Goal: Task Accomplishment & Management: Complete application form

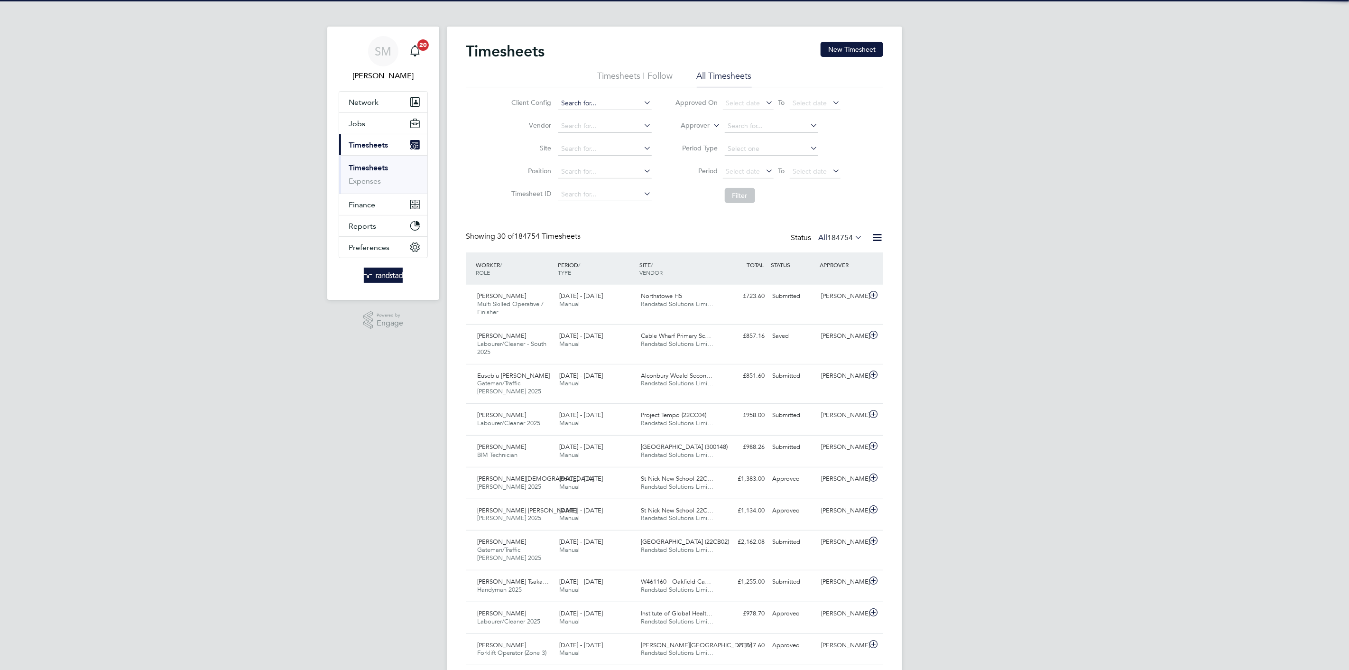
click at [615, 108] on input at bounding box center [604, 103] width 93 height 13
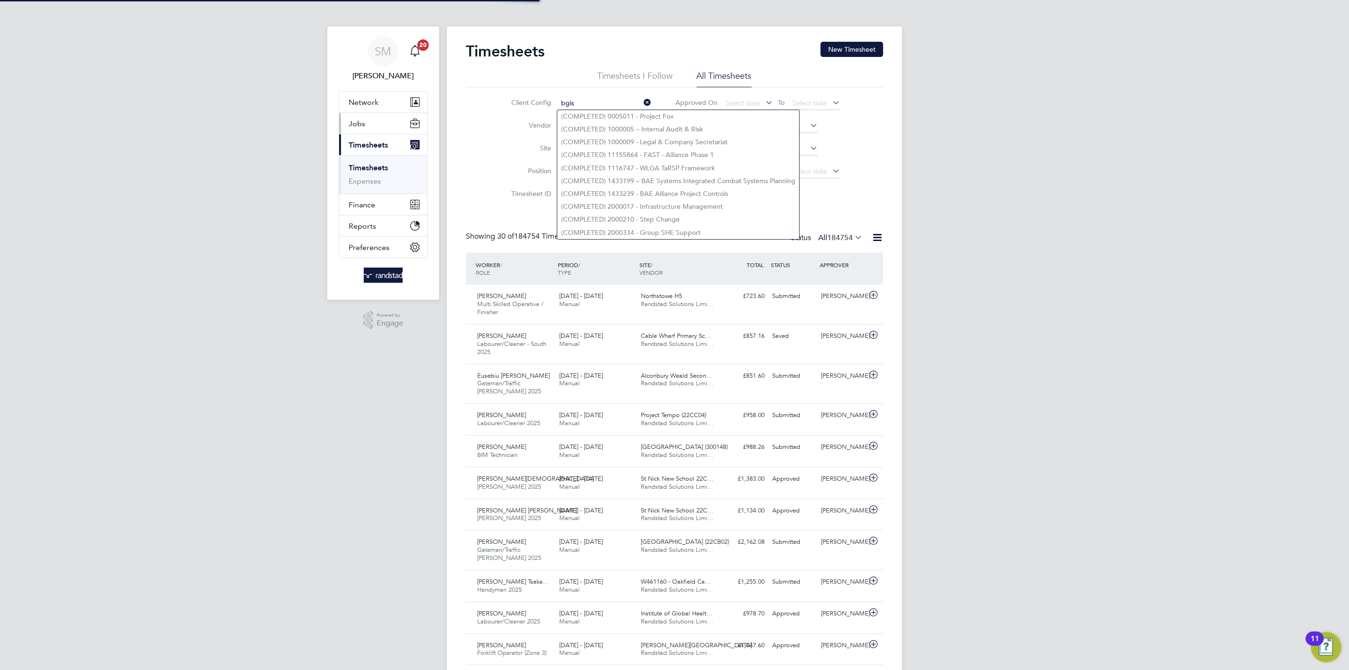
type input "bgis"
click at [362, 122] on span "Jobs" at bounding box center [357, 123] width 17 height 9
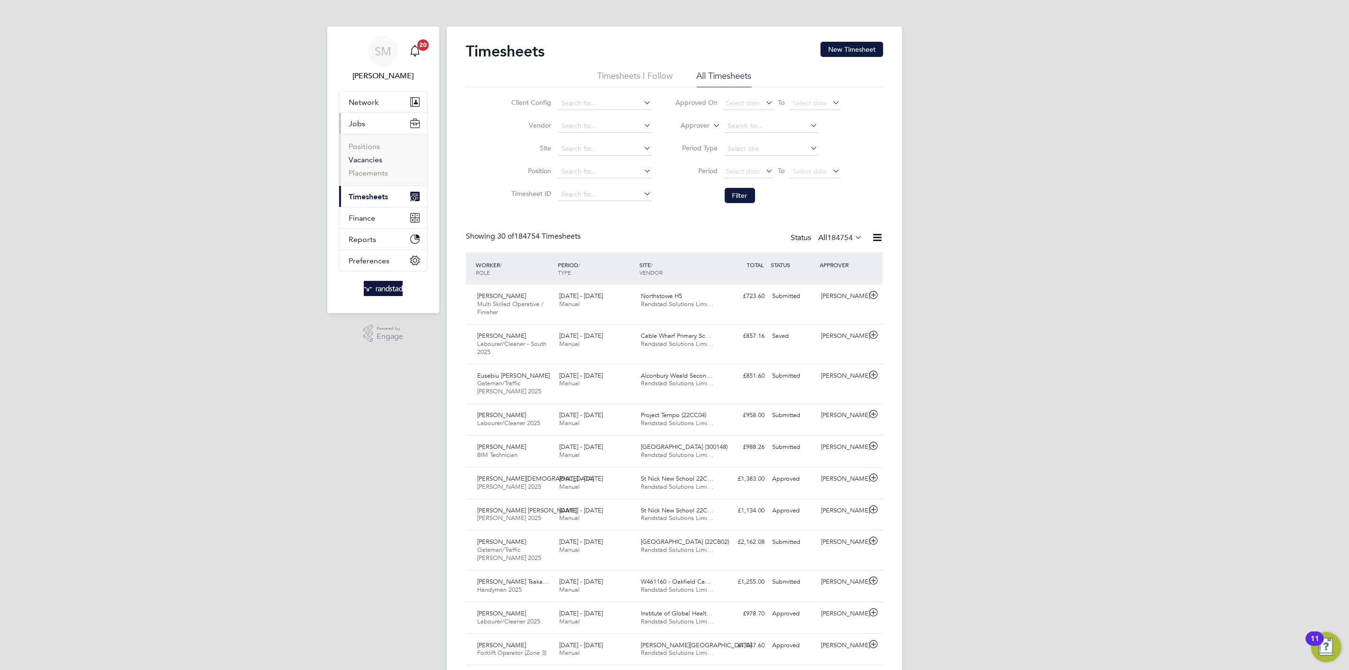
click at [368, 157] on link "Vacancies" at bounding box center [366, 159] width 34 height 9
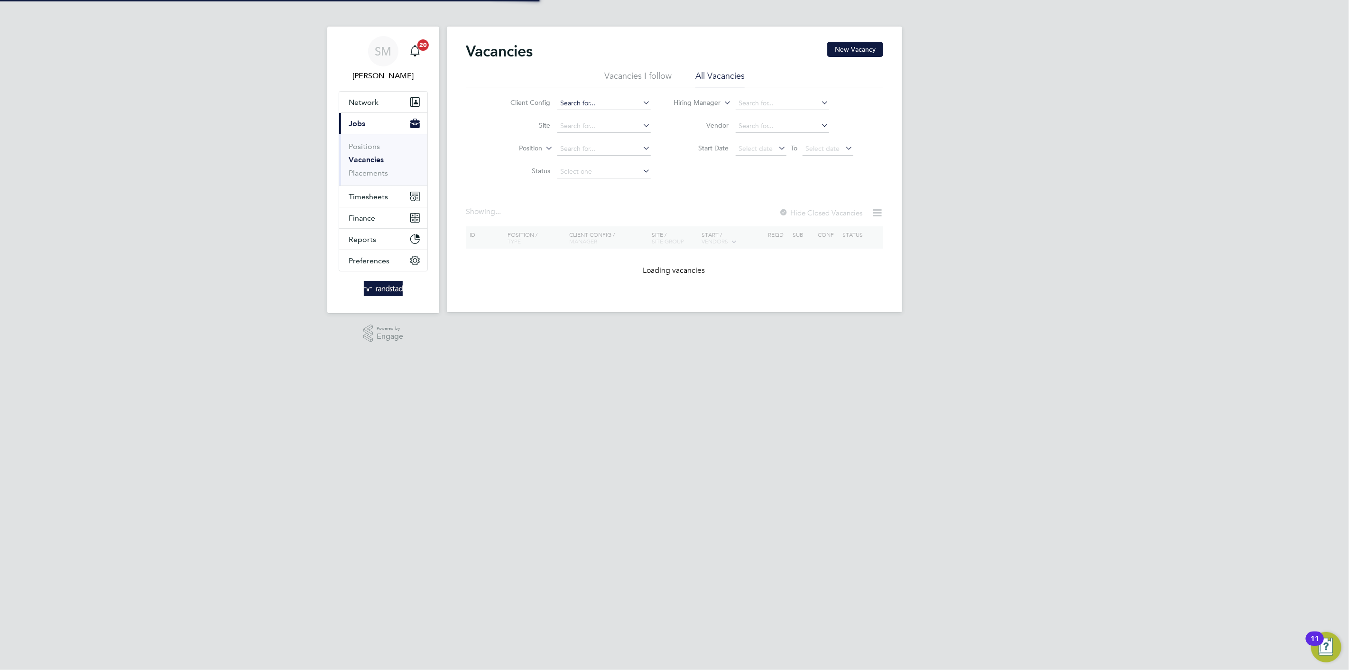
click at [601, 100] on input at bounding box center [603, 103] width 93 height 13
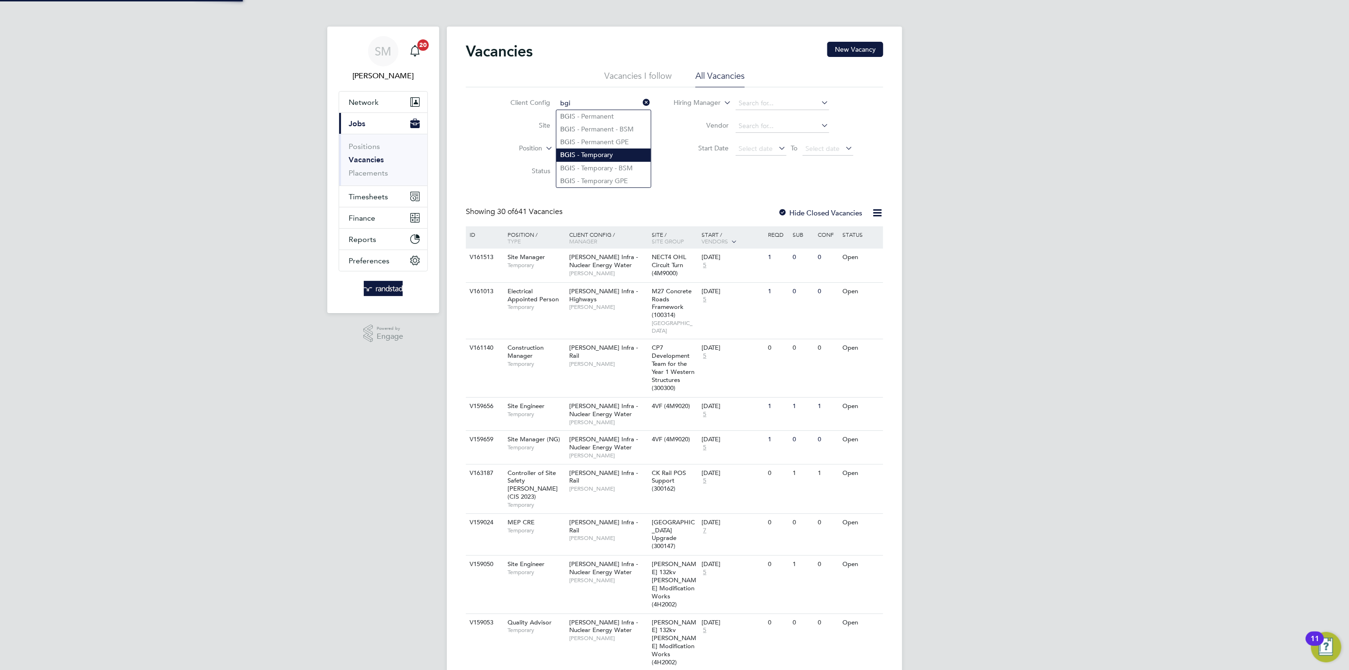
click at [581, 157] on li "BGI S - Temporary" at bounding box center [603, 154] width 94 height 13
type input "BGIS - Temporary"
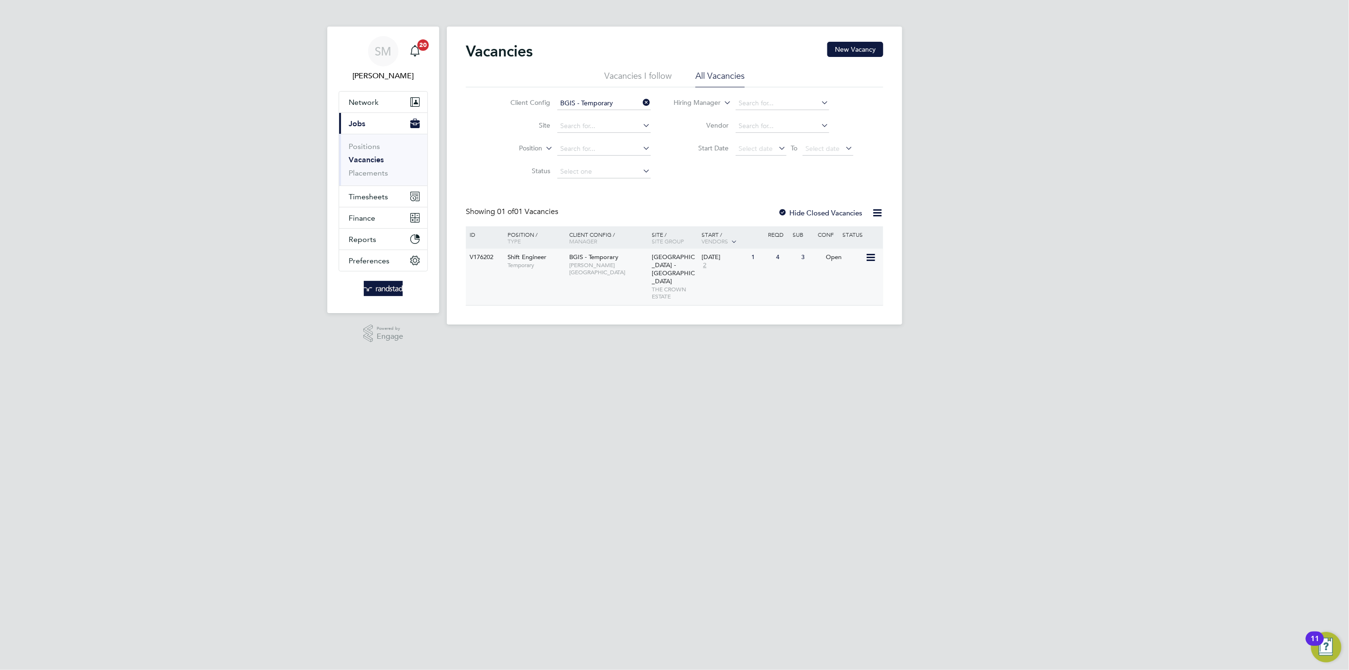
click at [783, 278] on div "V176202 Shift Engineer Temporary BGIS - Temporary [PERSON_NAME][GEOGRAPHIC_DATA…" at bounding box center [674, 277] width 417 height 56
click at [610, 102] on input "BGIS - Temporary" at bounding box center [603, 103] width 93 height 13
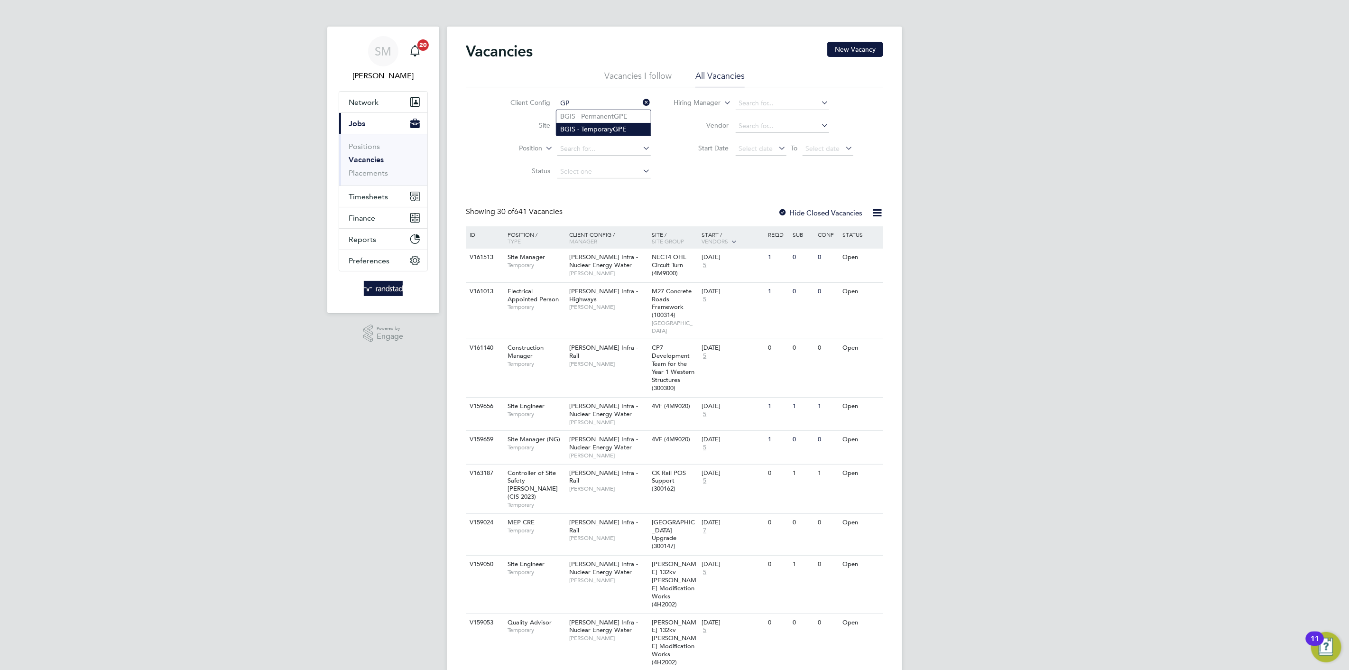
click at [606, 127] on li "BGIS - Temporary GP E" at bounding box center [603, 129] width 94 height 13
type input "BGIS - Temporary GPE"
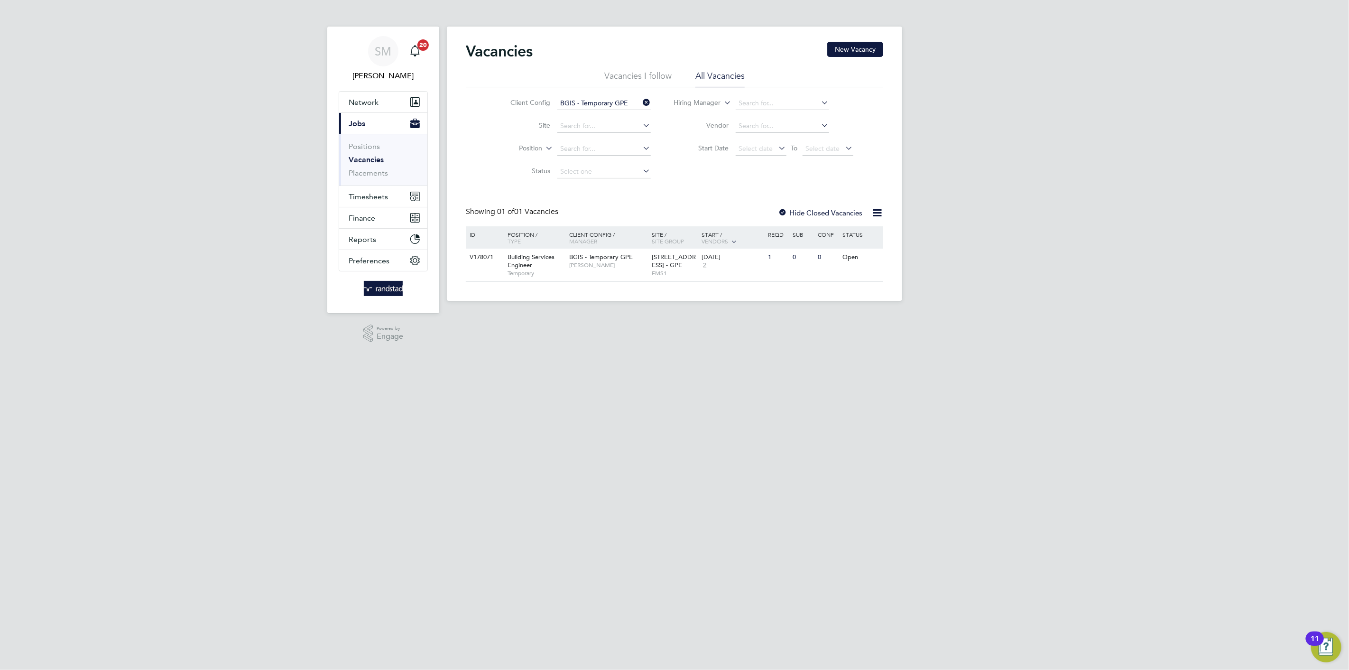
click at [378, 137] on ul "Positions Vacancies Placements" at bounding box center [383, 160] width 88 height 52
click at [389, 195] on button "Timesheets" at bounding box center [383, 196] width 88 height 21
click at [380, 168] on link "Timesheets" at bounding box center [368, 167] width 39 height 9
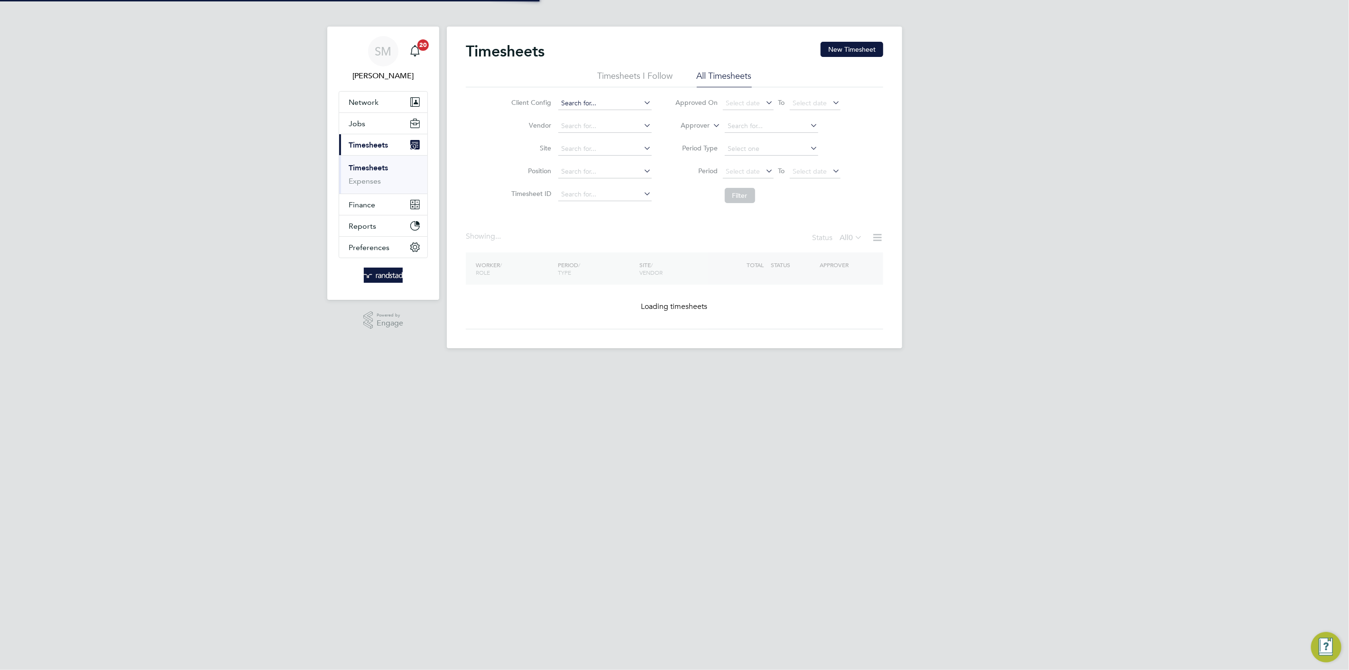
click at [593, 102] on input at bounding box center [604, 103] width 93 height 13
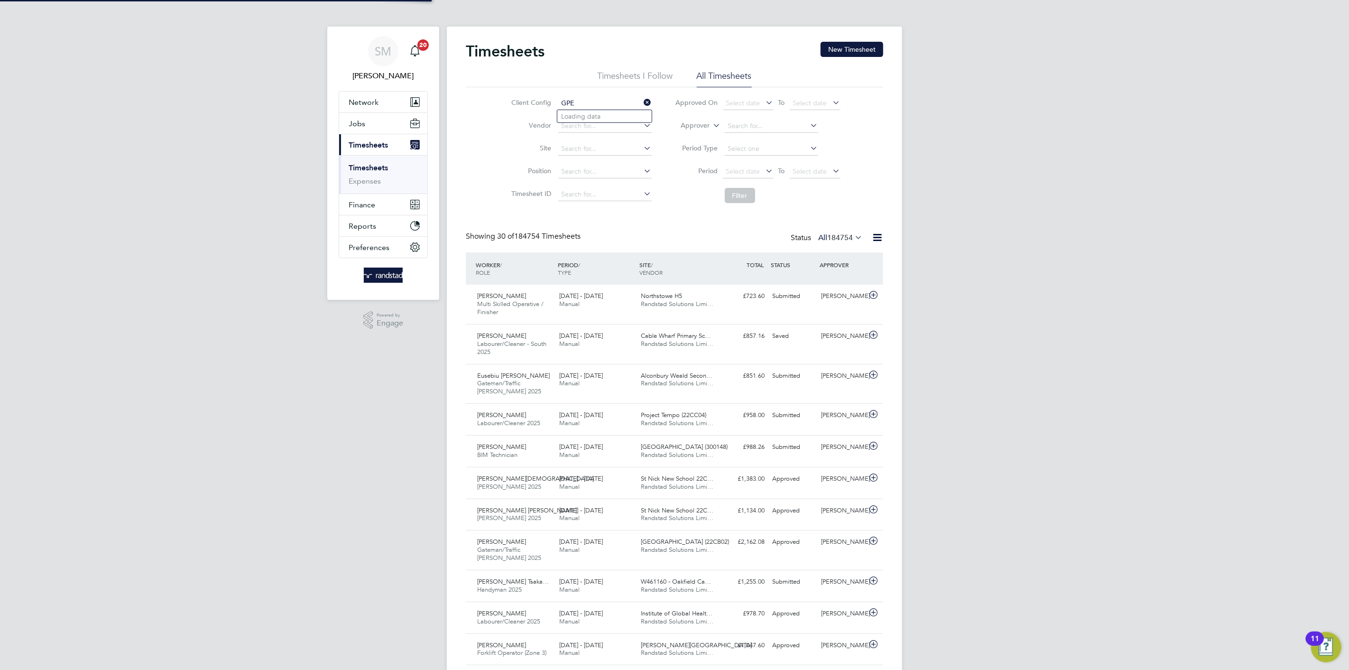
scroll to position [32, 83]
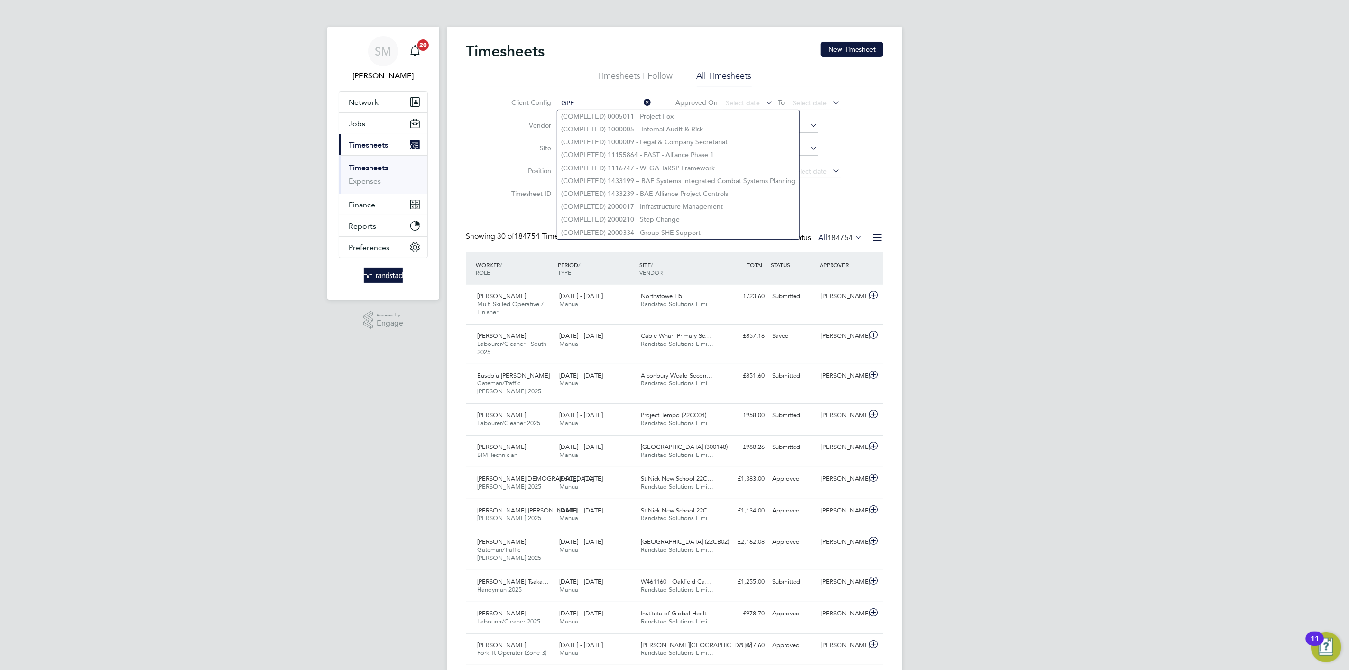
drag, startPoint x: 587, startPoint y: 104, endPoint x: 568, endPoint y: 100, distance: 18.9
click at [568, 100] on input "GPE" at bounding box center [604, 103] width 93 height 13
type input "G"
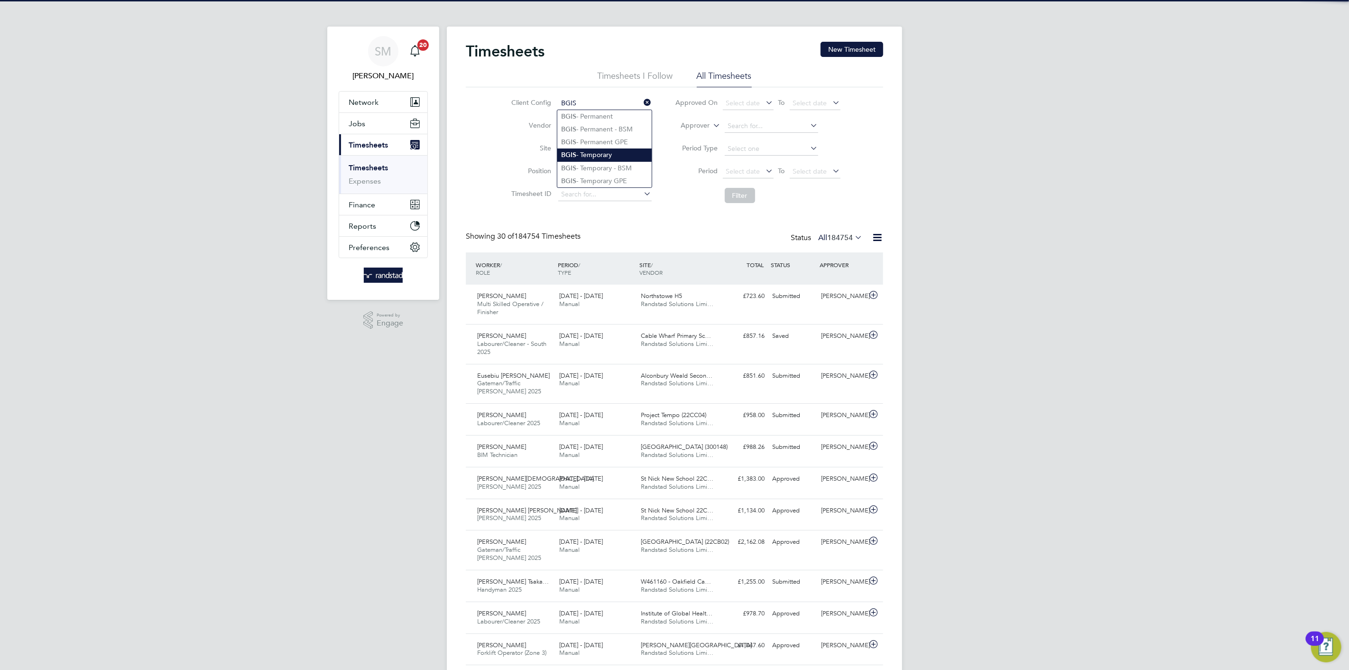
click at [600, 151] on li "BGIS - Temporary" at bounding box center [604, 154] width 94 height 13
type input "BGIS - Temporary"
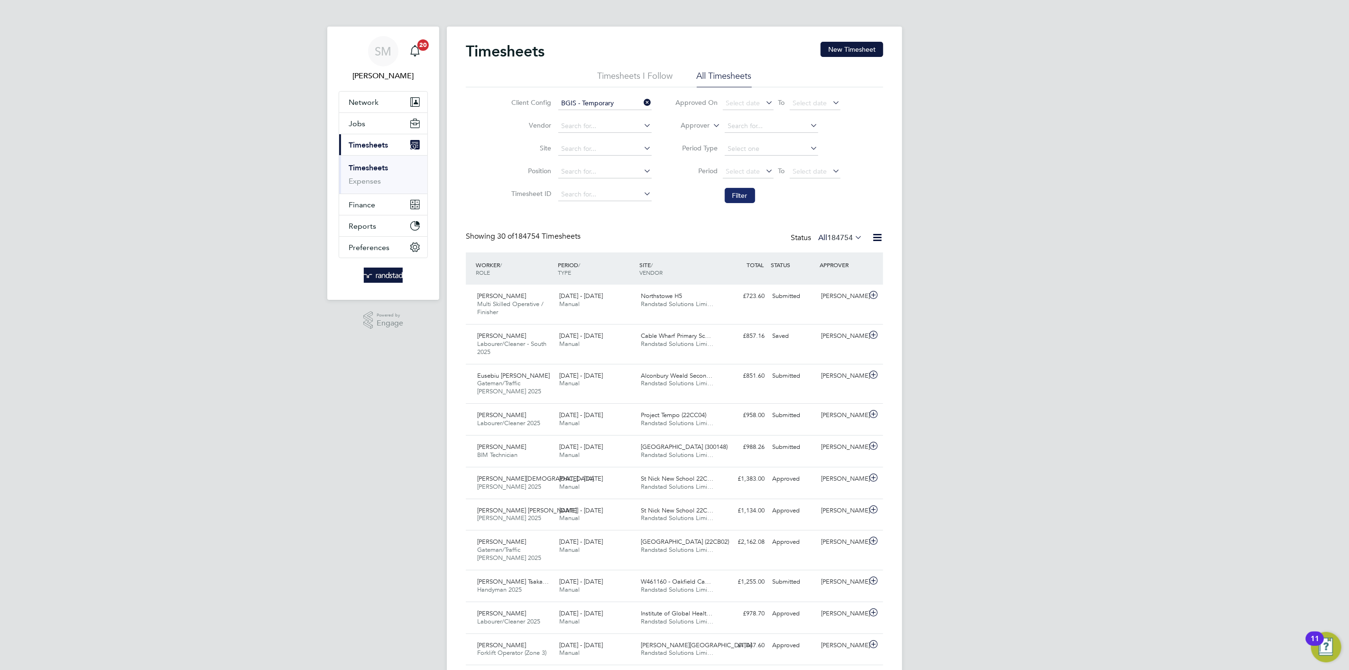
click at [735, 192] on button "Filter" at bounding box center [740, 195] width 30 height 15
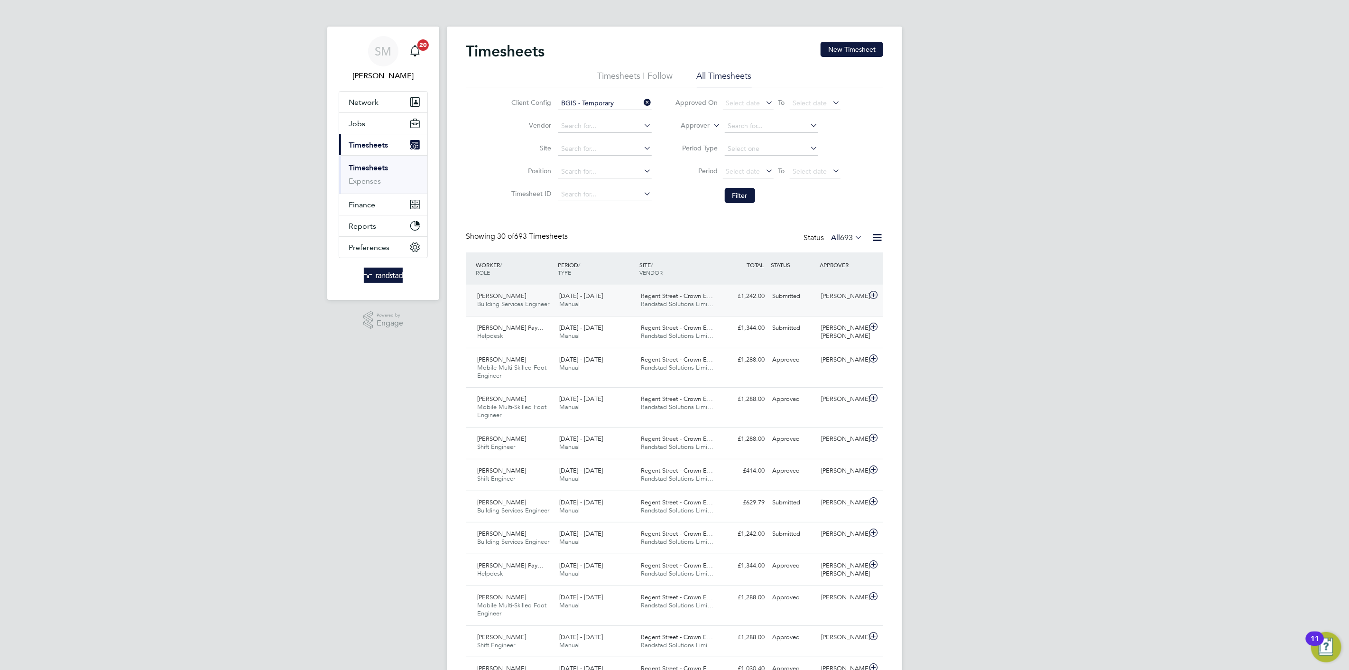
click at [691, 295] on span "Regent Street - Crown E…" at bounding box center [677, 296] width 72 height 8
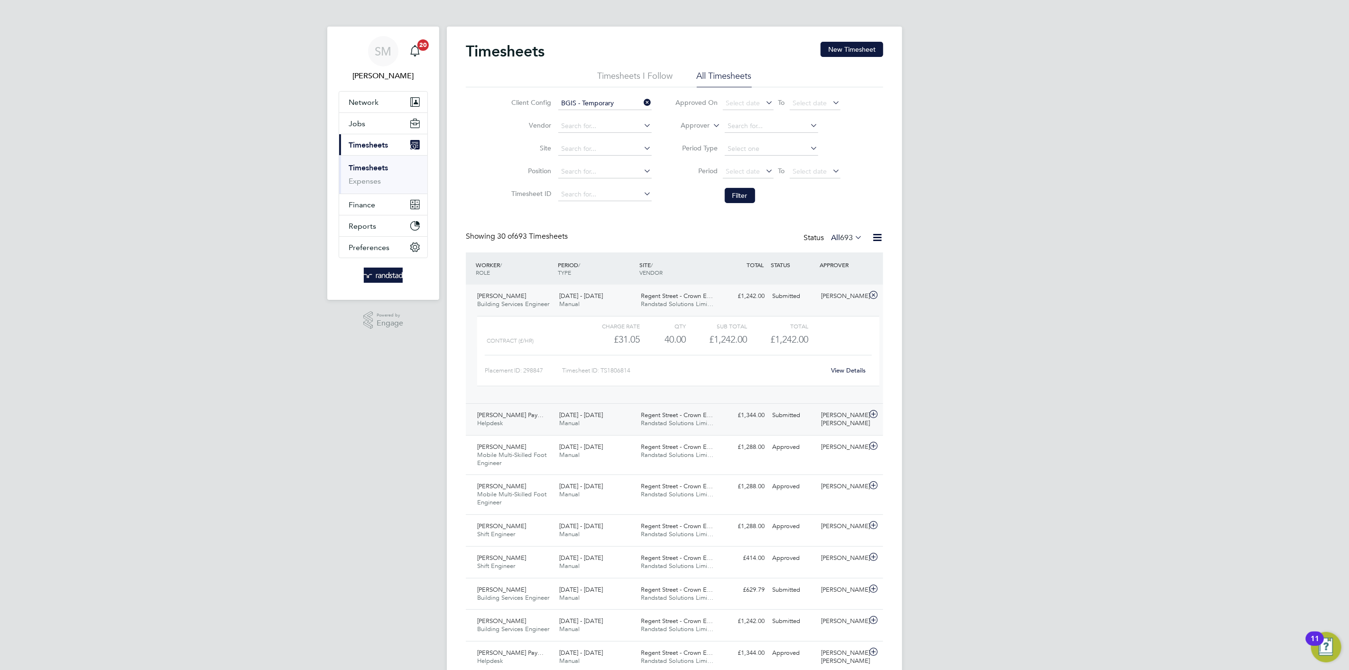
click at [693, 420] on span "Randstad Solutions Limi…" at bounding box center [677, 423] width 73 height 8
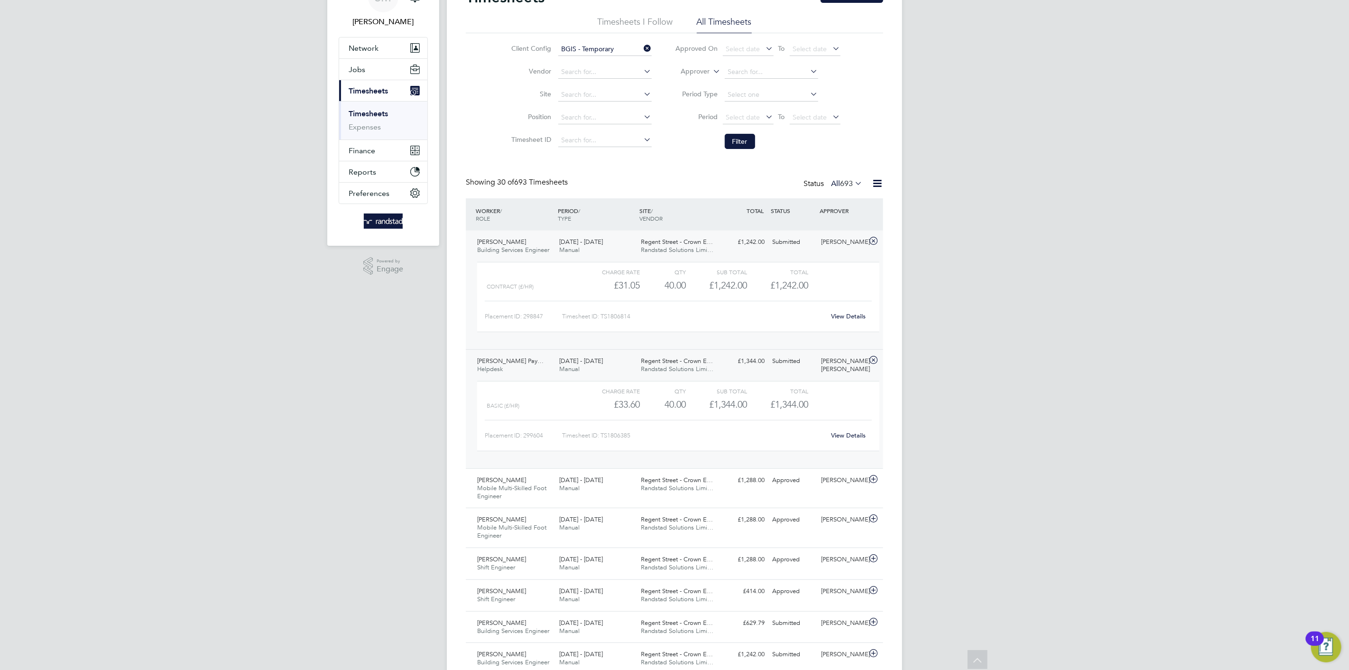
scroll to position [0, 0]
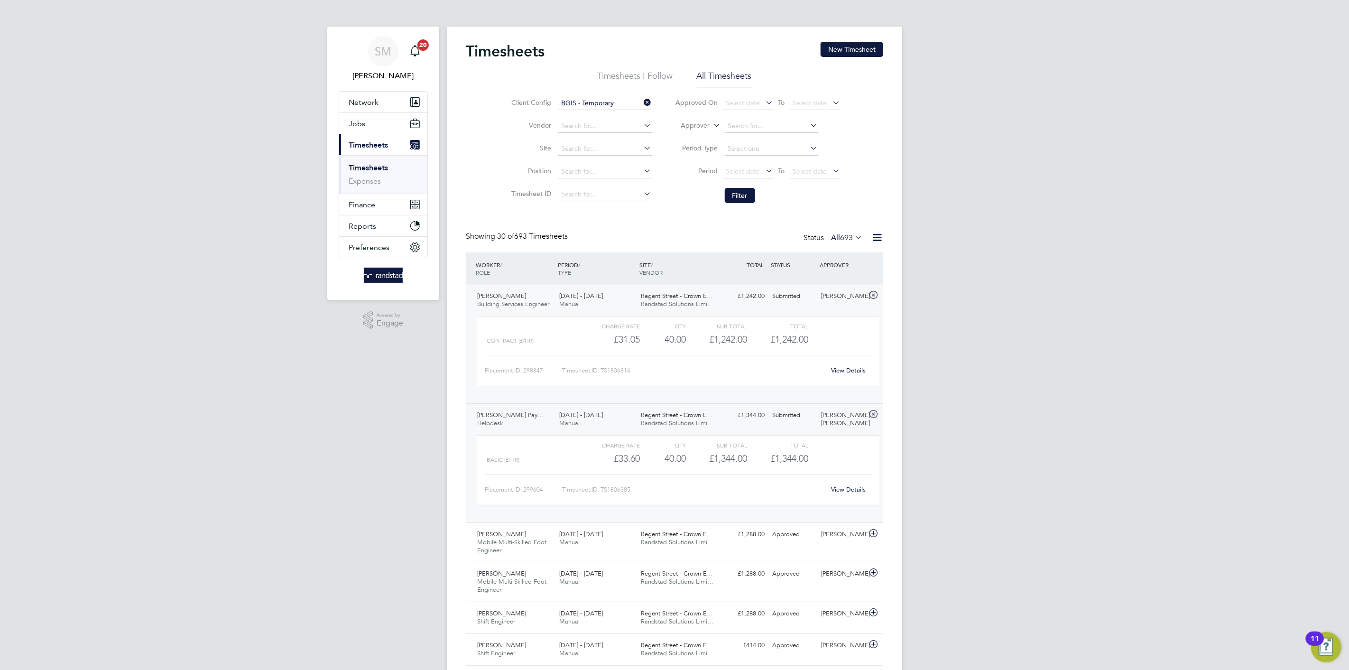
click at [608, 100] on input "BGIS - Temporary" at bounding box center [604, 103] width 93 height 13
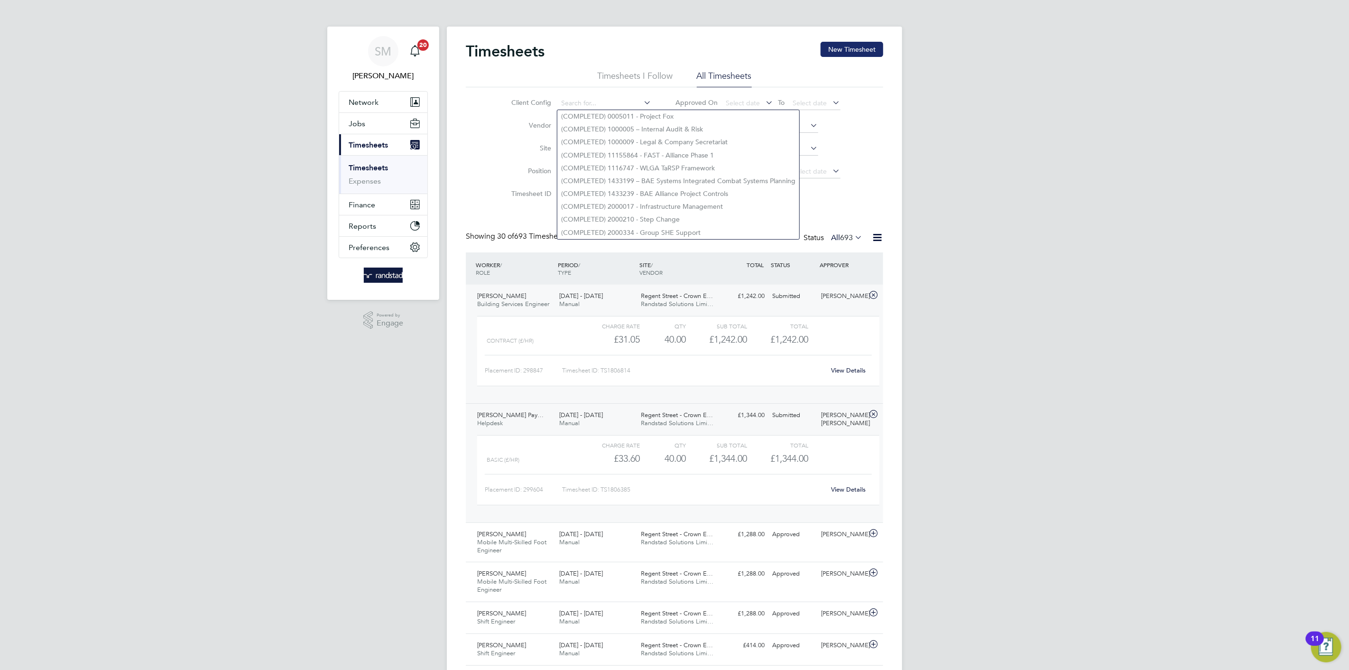
click at [856, 47] on button "New Timesheet" at bounding box center [852, 49] width 63 height 15
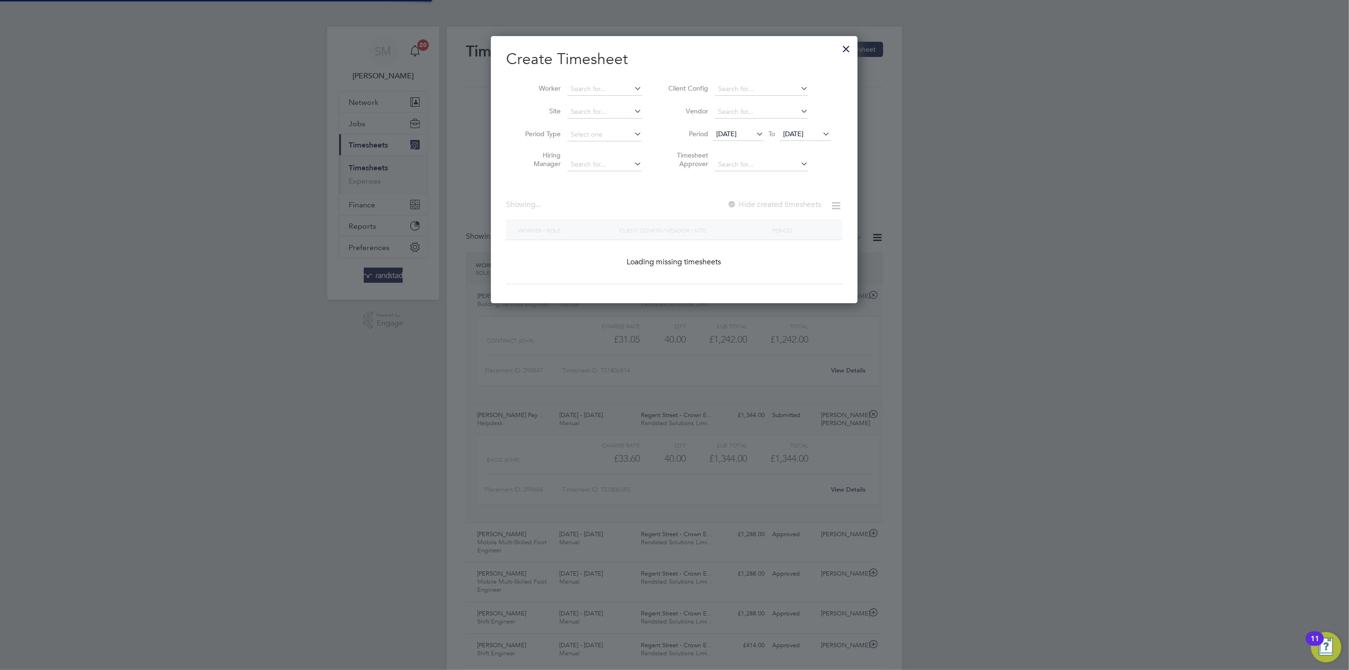
scroll to position [268, 367]
click at [600, 92] on input at bounding box center [604, 89] width 74 height 13
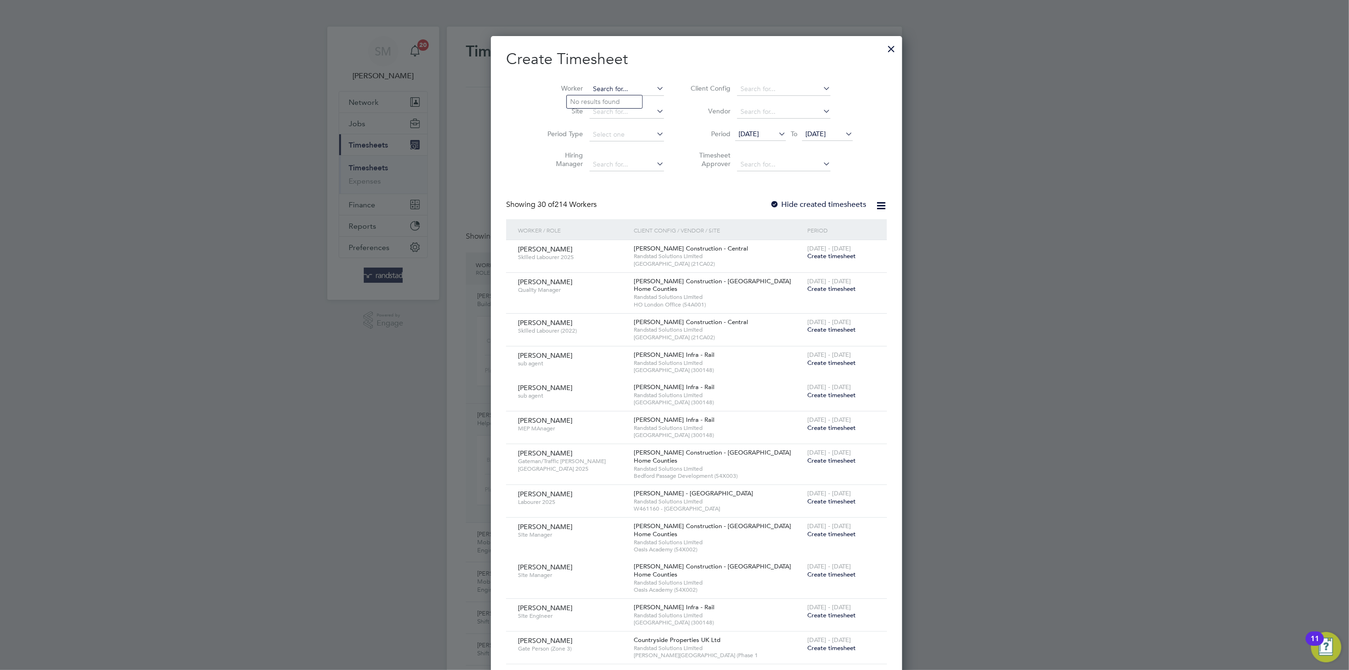
scroll to position [5, 5]
click at [625, 99] on b "[PERSON_NAME]" at bounding box center [652, 102] width 55 height 8
type input "[PERSON_NAME]"
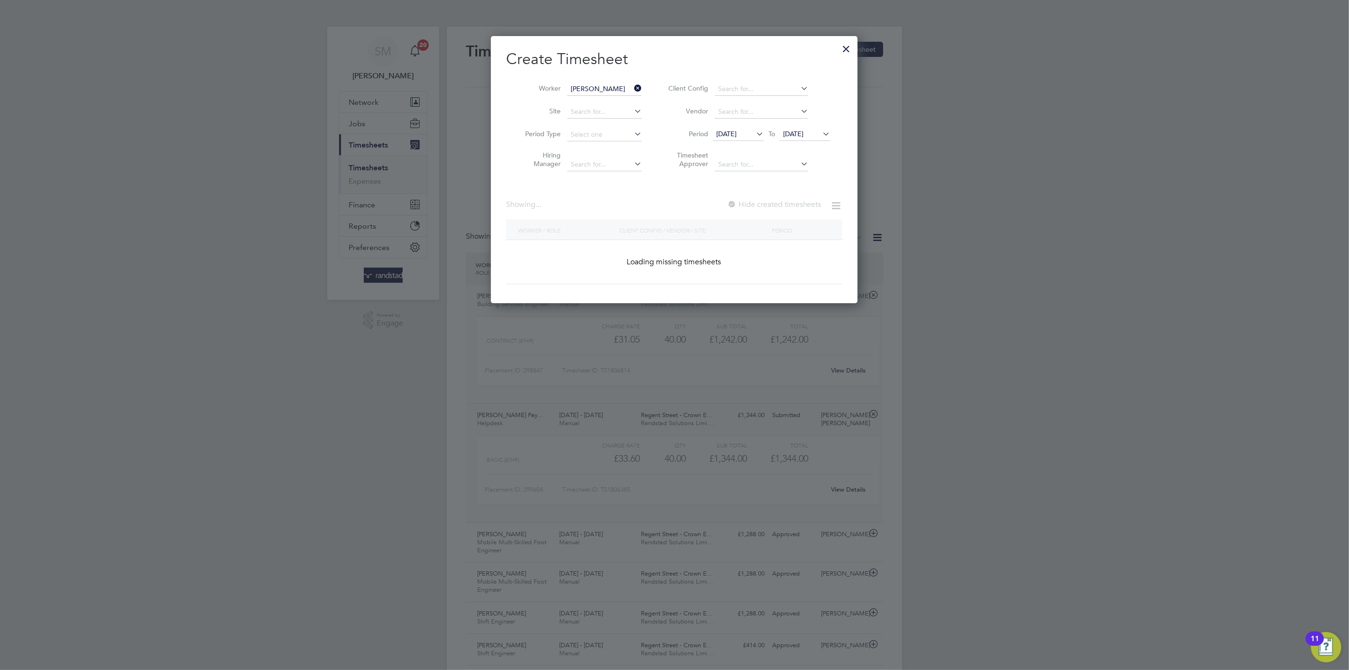
scroll to position [256, 367]
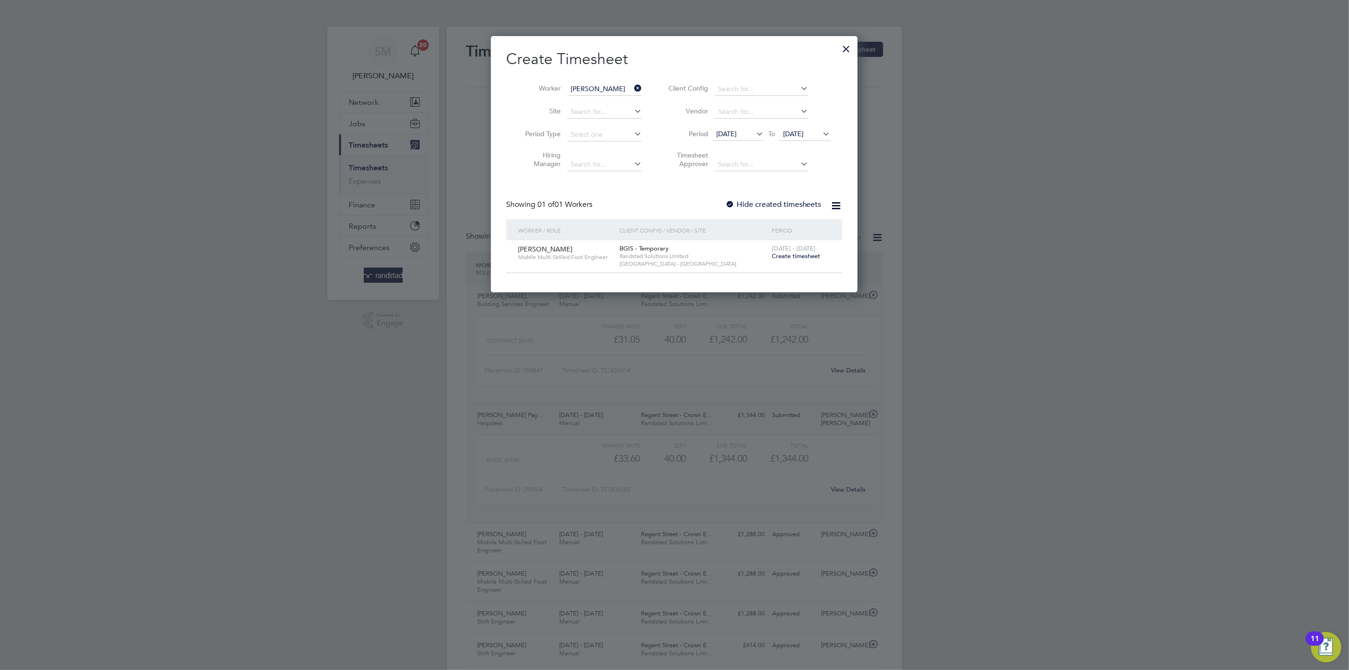
click at [792, 252] on span "Create timesheet" at bounding box center [796, 256] width 48 height 8
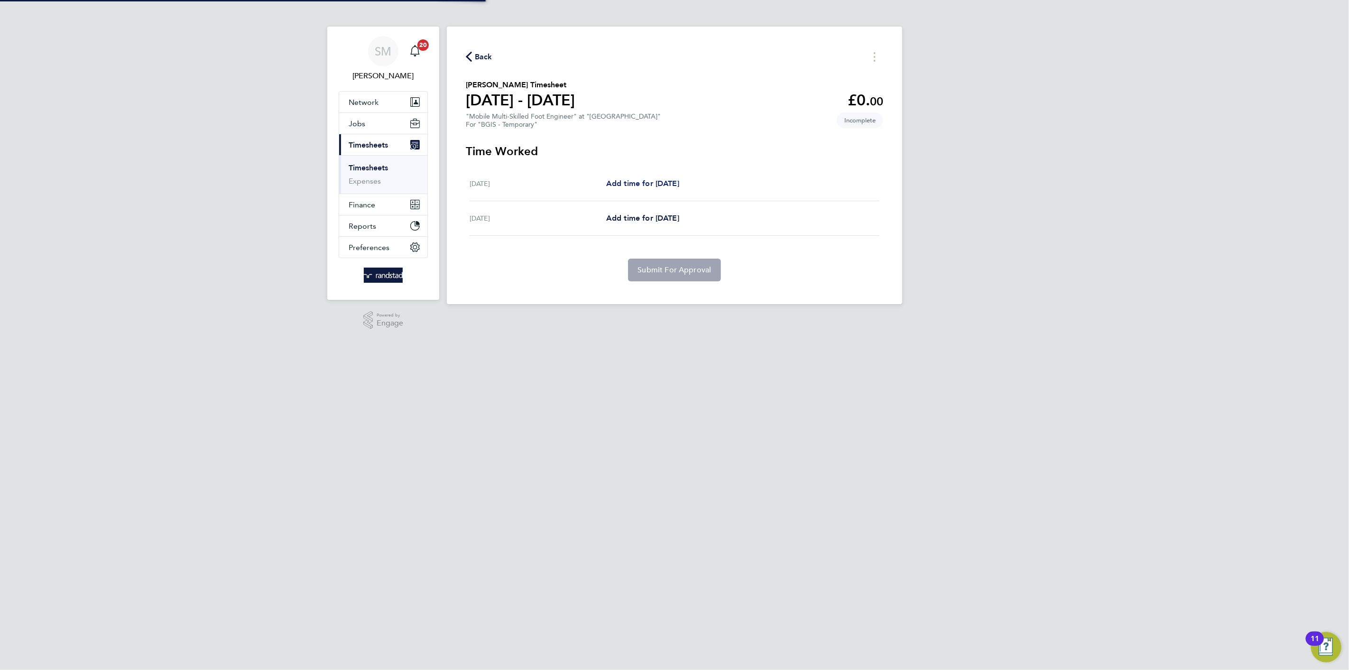
click at [643, 185] on span "Add time for [DATE]" at bounding box center [642, 183] width 73 height 9
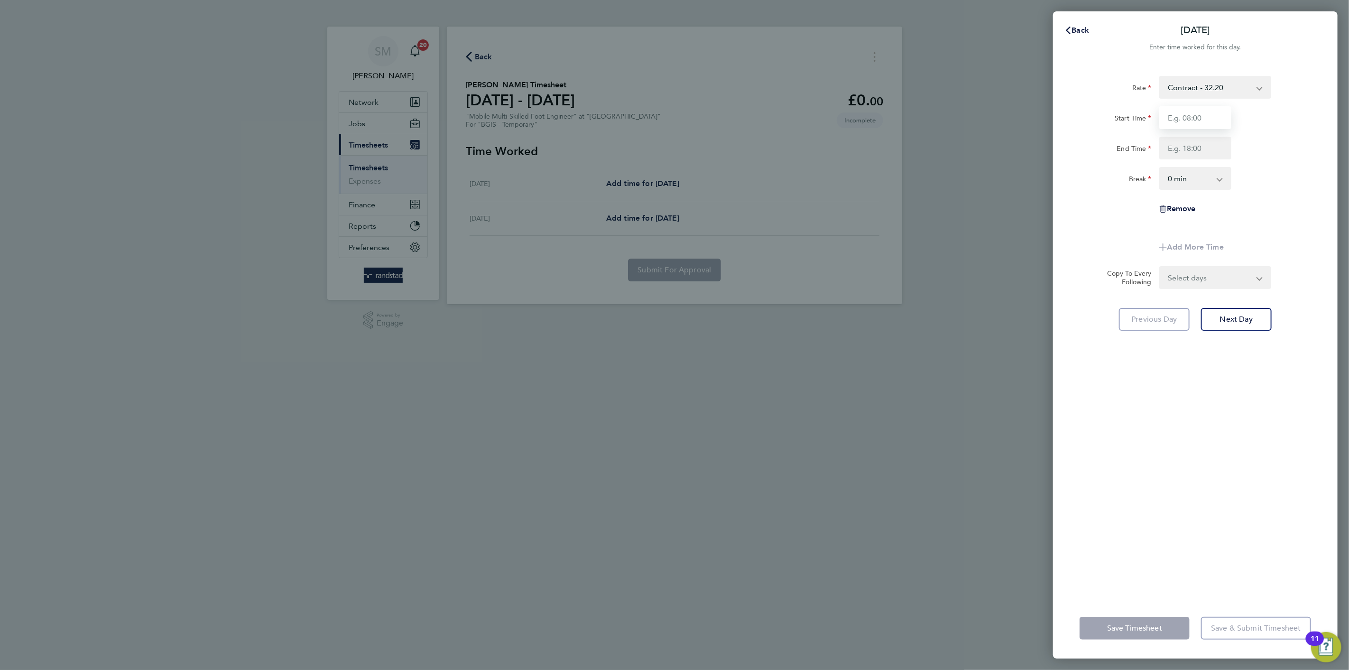
click at [1194, 120] on input "Start Time" at bounding box center [1195, 117] width 72 height 23
type input "07:00"
click at [1190, 145] on input "End Time" at bounding box center [1195, 148] width 72 height 23
type input "19:00"
click at [1187, 275] on form "Rate Contract - 32.20 Start Time 07:00 End Time 19:00 Break 0 min 15 min 30 min…" at bounding box center [1195, 182] width 231 height 213
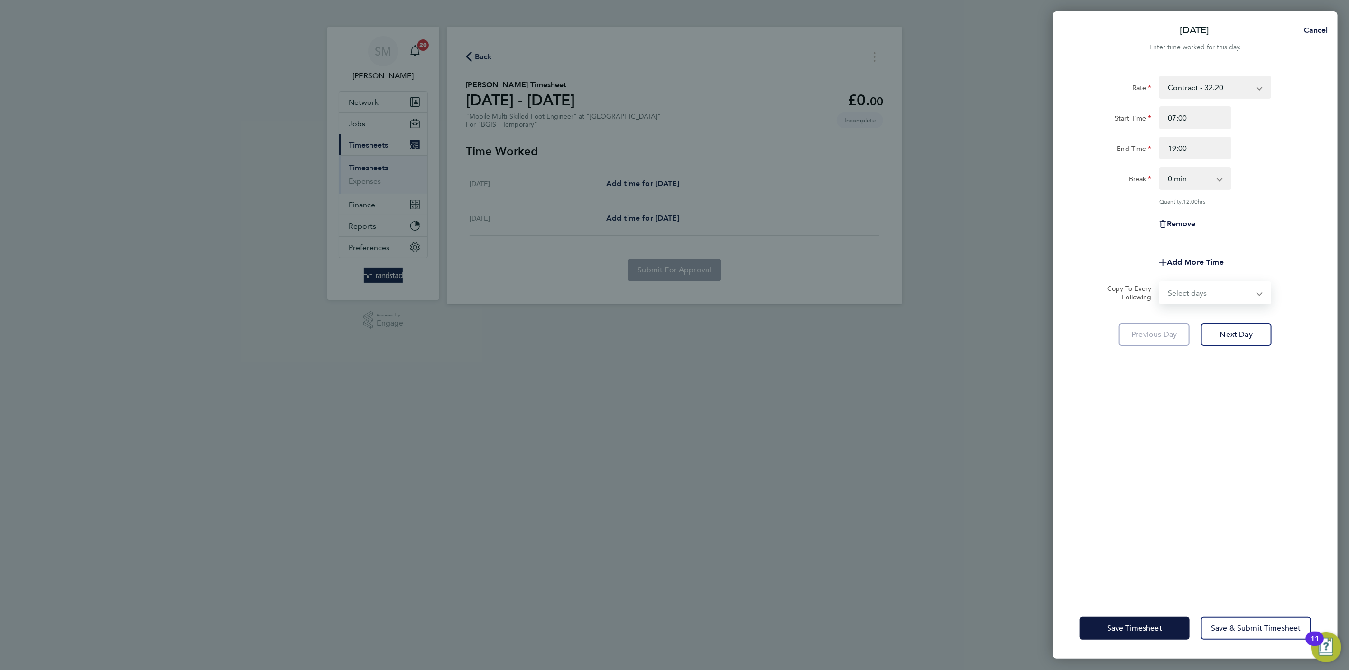
select select "SUN"
click at [1160, 282] on select "Select days [DATE]" at bounding box center [1210, 292] width 100 height 21
click at [1241, 627] on span "Save & Submit Timesheet" at bounding box center [1256, 627] width 90 height 9
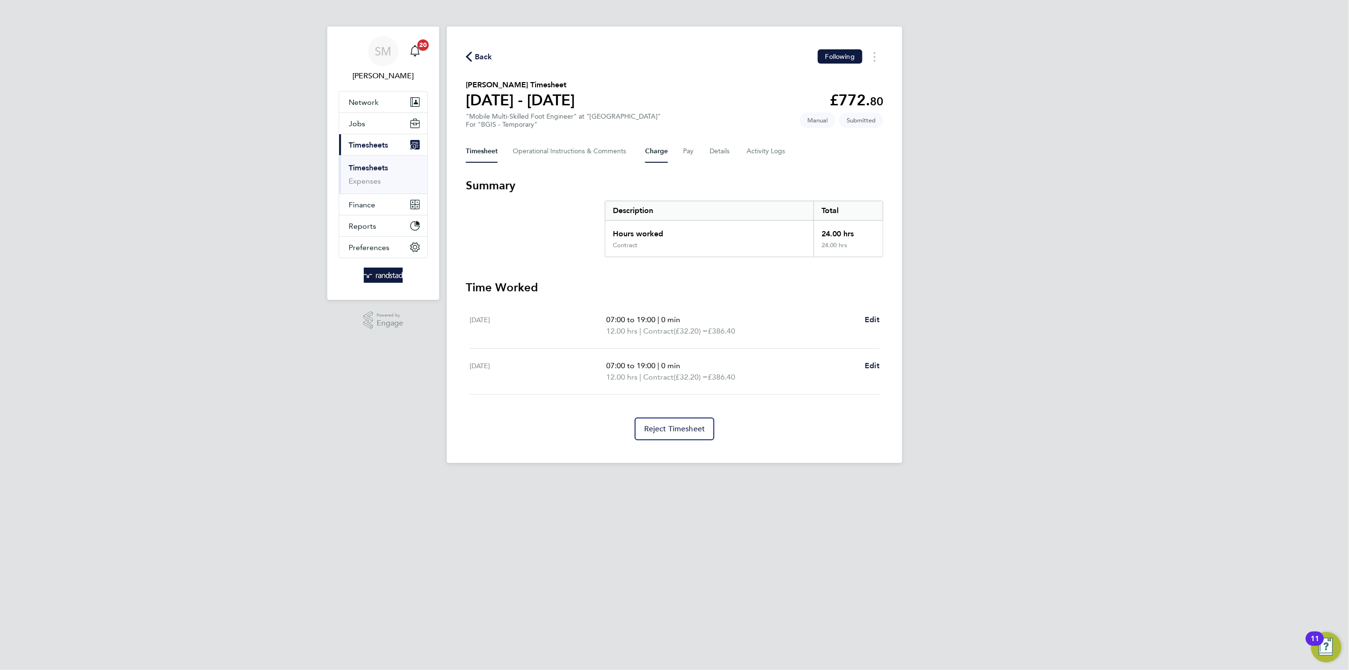
click at [667, 147] on button "Charge" at bounding box center [656, 151] width 23 height 23
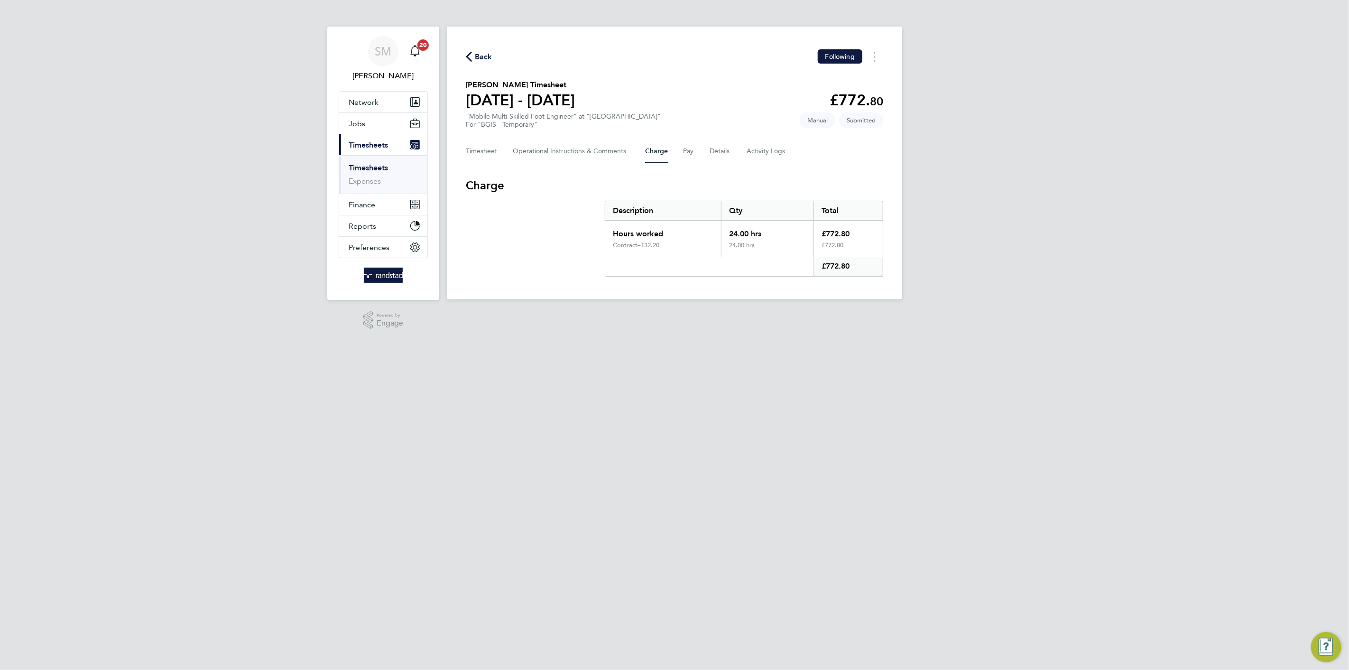
click at [694, 151] on div "Timesheet Operational Instructions & Comments Charge Pay Details Activity Logs" at bounding box center [674, 151] width 417 height 23
click at [686, 151] on button "Pay" at bounding box center [688, 151] width 11 height 23
click at [662, 150] on button "Charge" at bounding box center [656, 151] width 23 height 23
click at [688, 154] on button "Pay" at bounding box center [688, 151] width 11 height 23
click at [671, 149] on div "Timesheet Operational Instructions & Comments Charge Pay Details Activity Logs" at bounding box center [674, 151] width 417 height 23
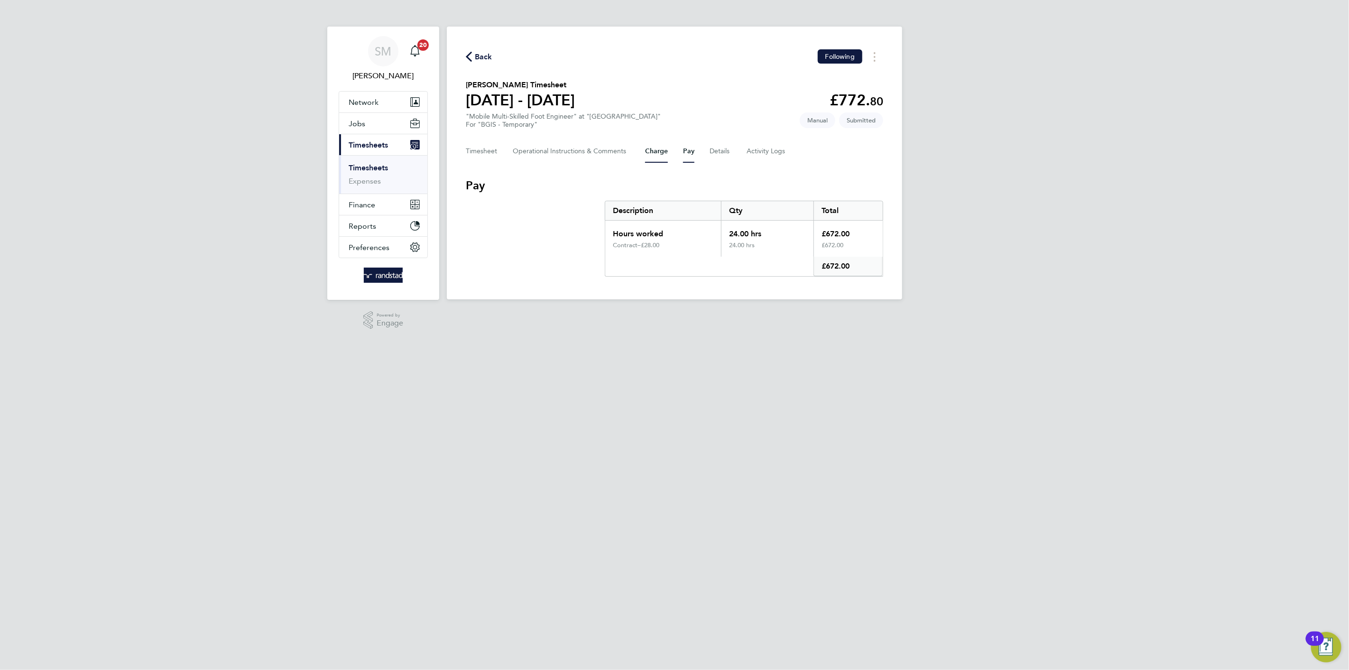
click at [661, 151] on button "Charge" at bounding box center [656, 151] width 23 height 23
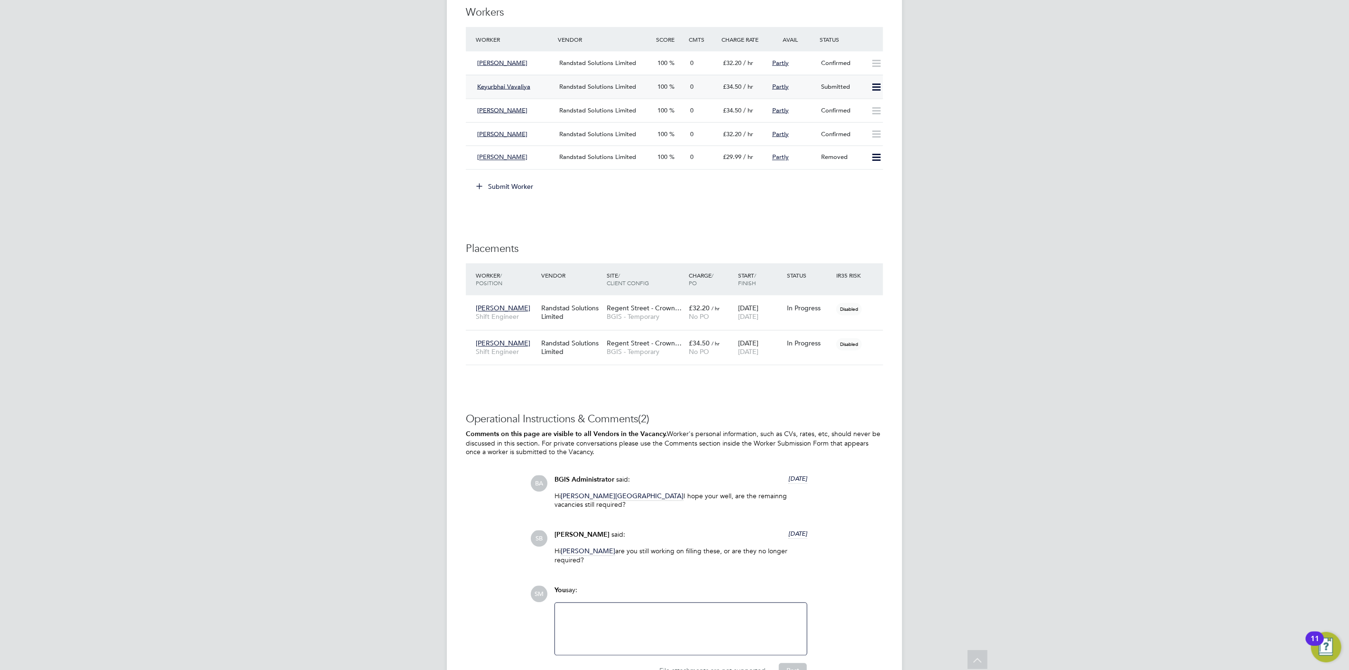
click at [880, 83] on icon at bounding box center [876, 87] width 12 height 8
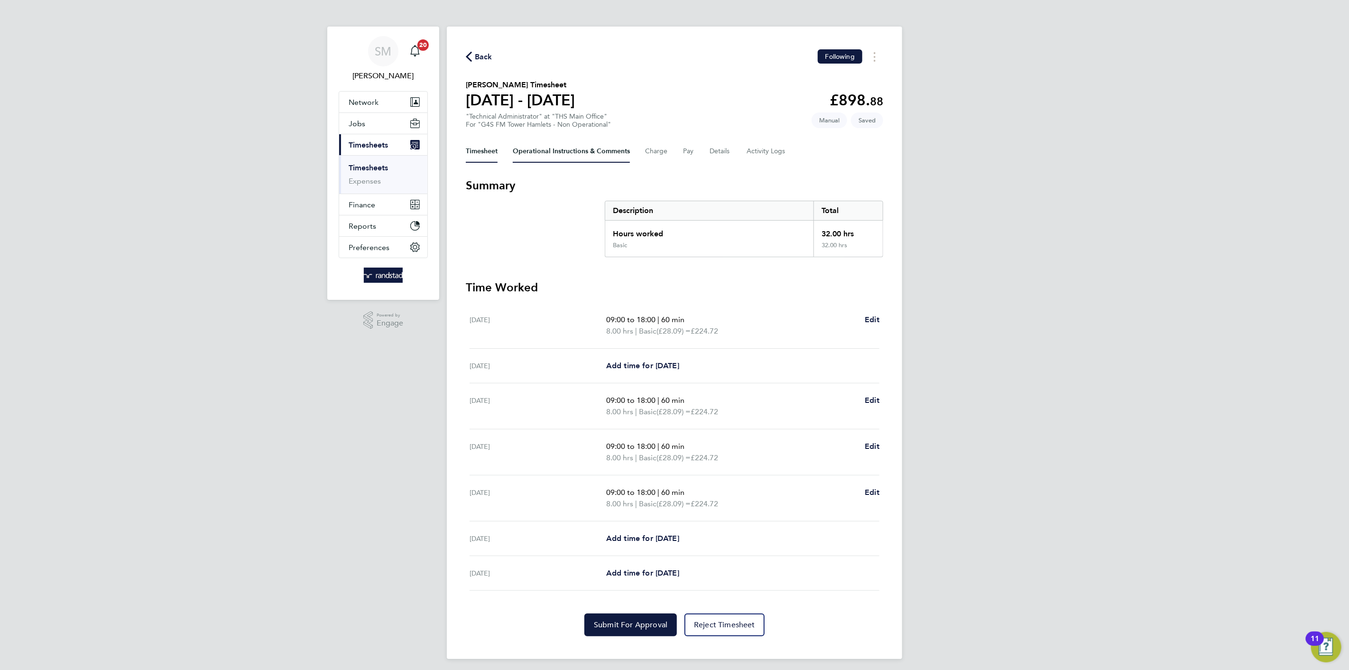
click at [556, 146] on Comments-tab "Operational Instructions & Comments" at bounding box center [571, 151] width 117 height 23
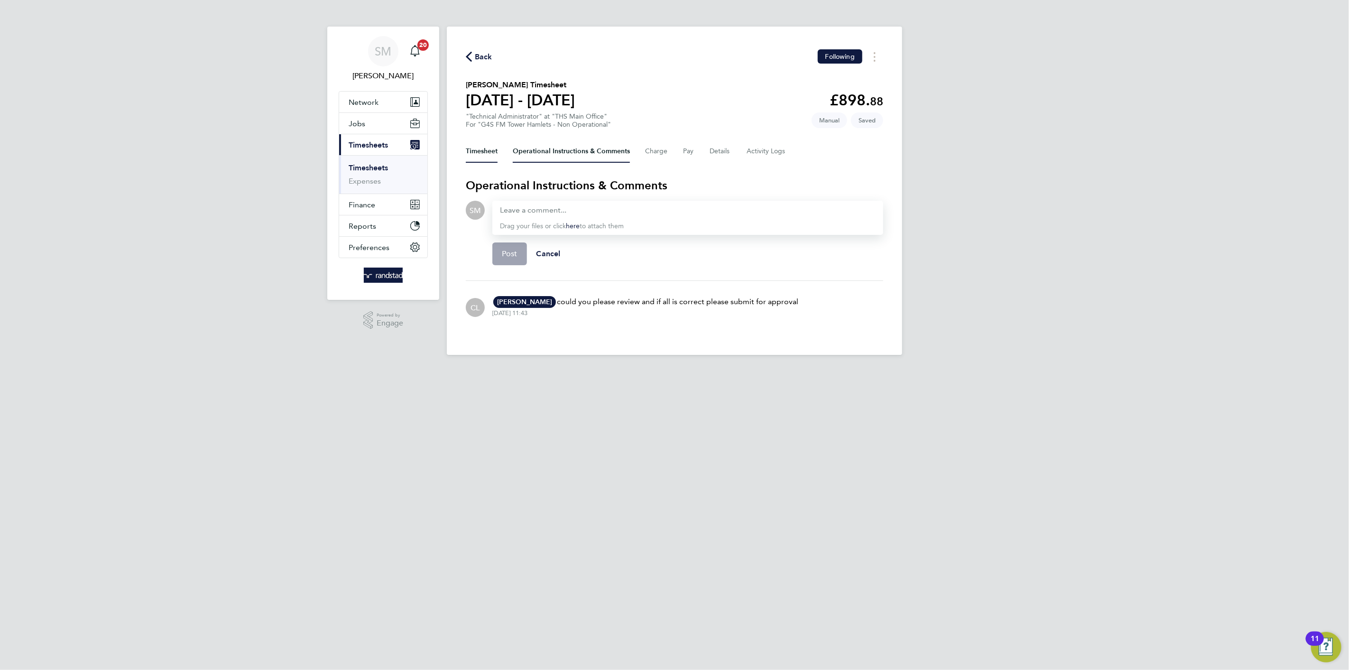
click at [468, 152] on button "Timesheet" at bounding box center [482, 151] width 32 height 23
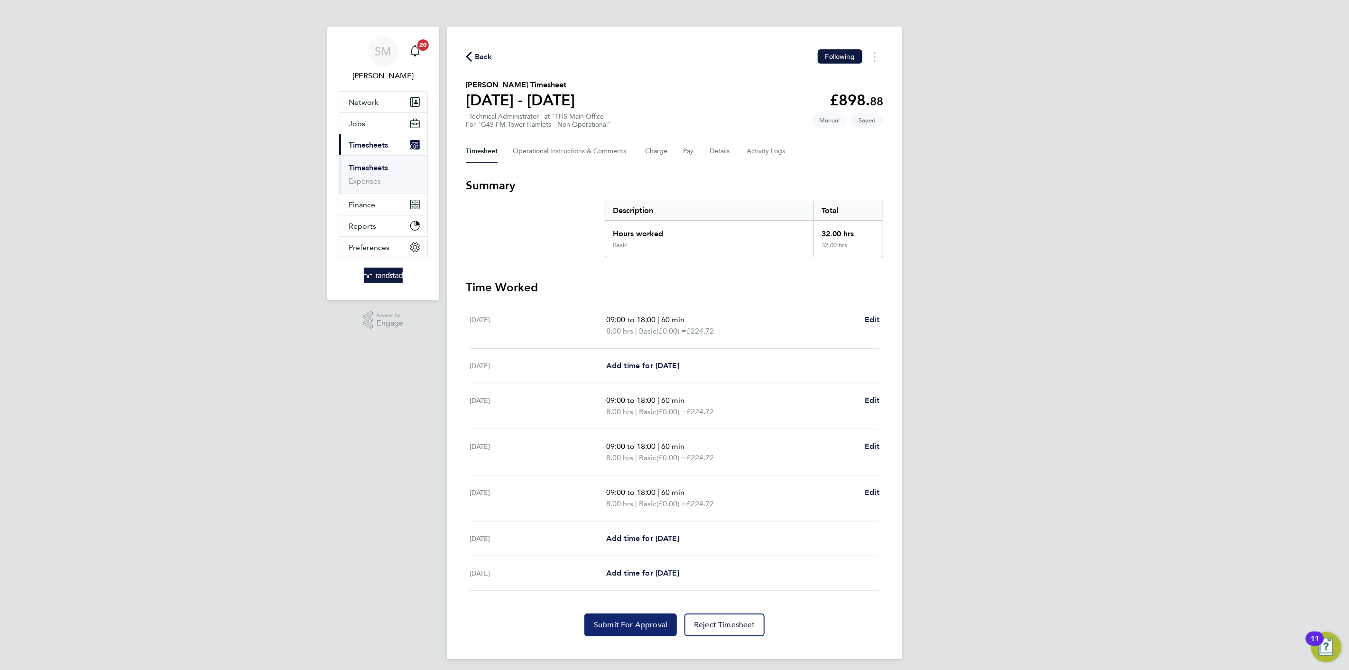
click at [622, 624] on span "Submit For Approval" at bounding box center [631, 624] width 74 height 9
